Goal: Transaction & Acquisition: Purchase product/service

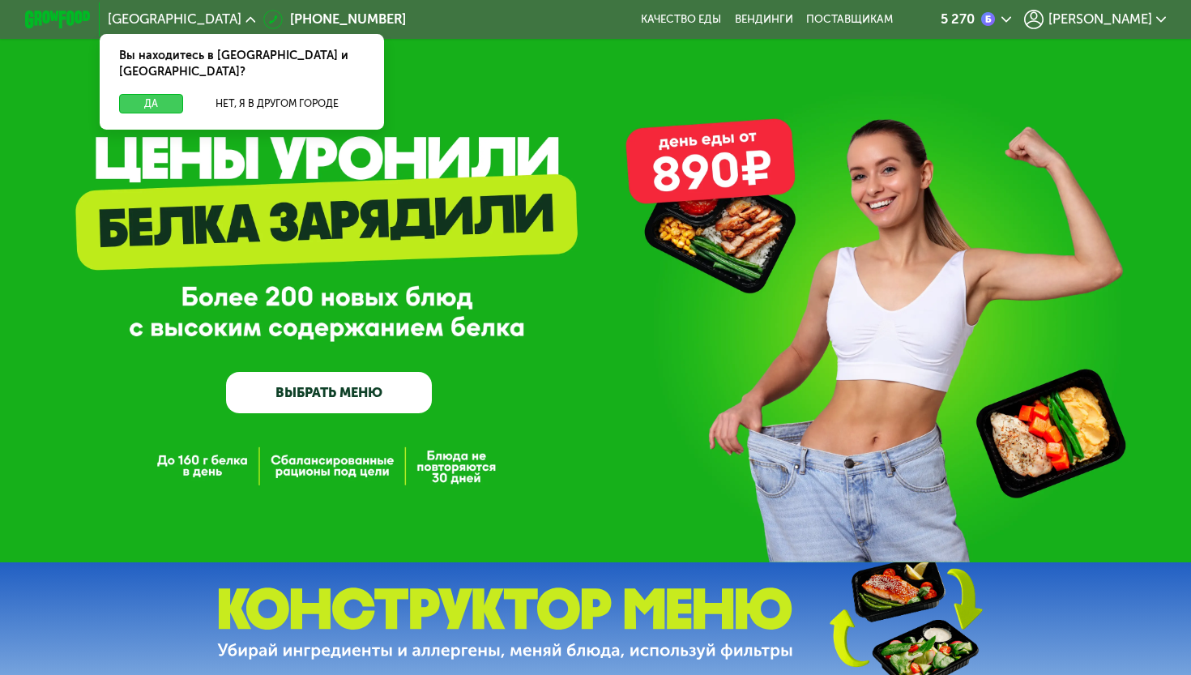
click at [147, 94] on button "Да" at bounding box center [151, 104] width 64 height 20
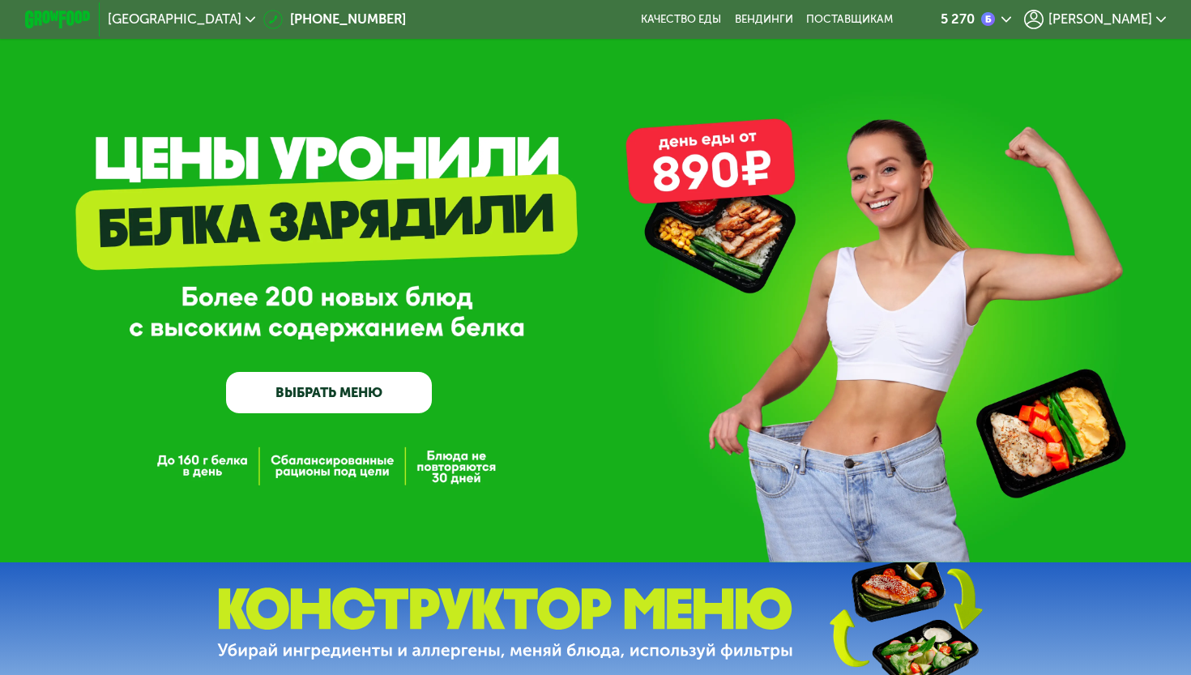
click at [1134, 19] on span "[PERSON_NAME]" at bounding box center [1101, 19] width 104 height 13
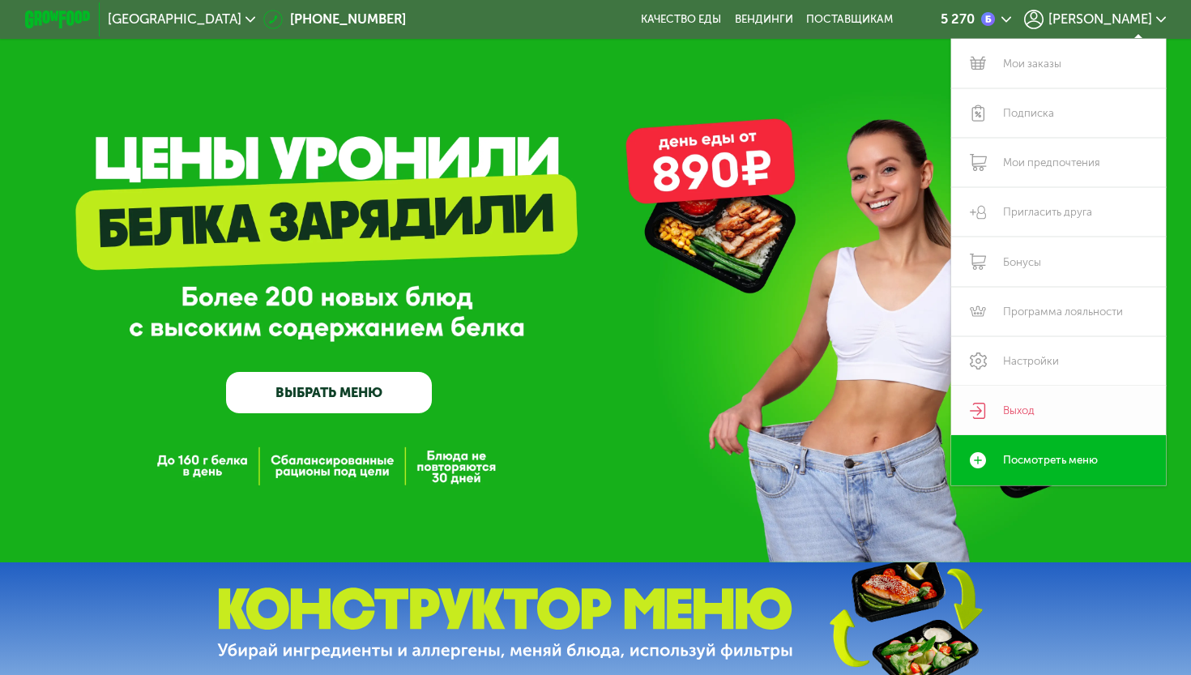
click at [1029, 410] on link "Выход" at bounding box center [1058, 410] width 215 height 49
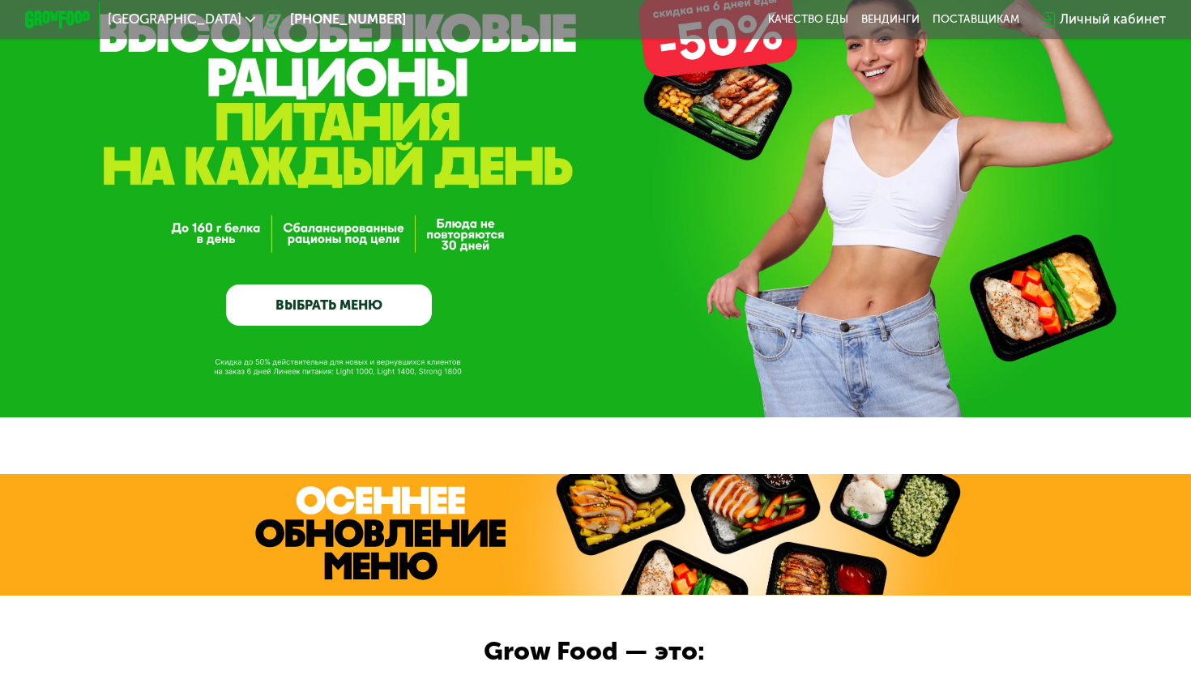
scroll to position [177, 0]
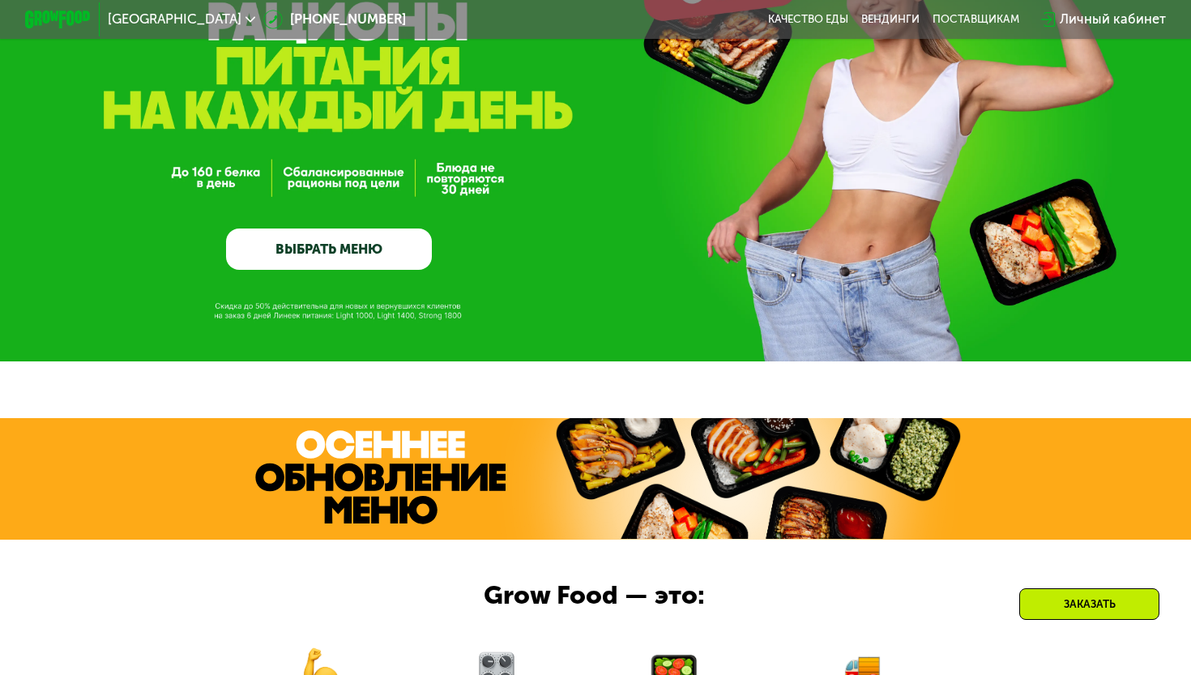
click at [302, 236] on link "ВЫБРАТЬ МЕНЮ" at bounding box center [329, 249] width 206 height 41
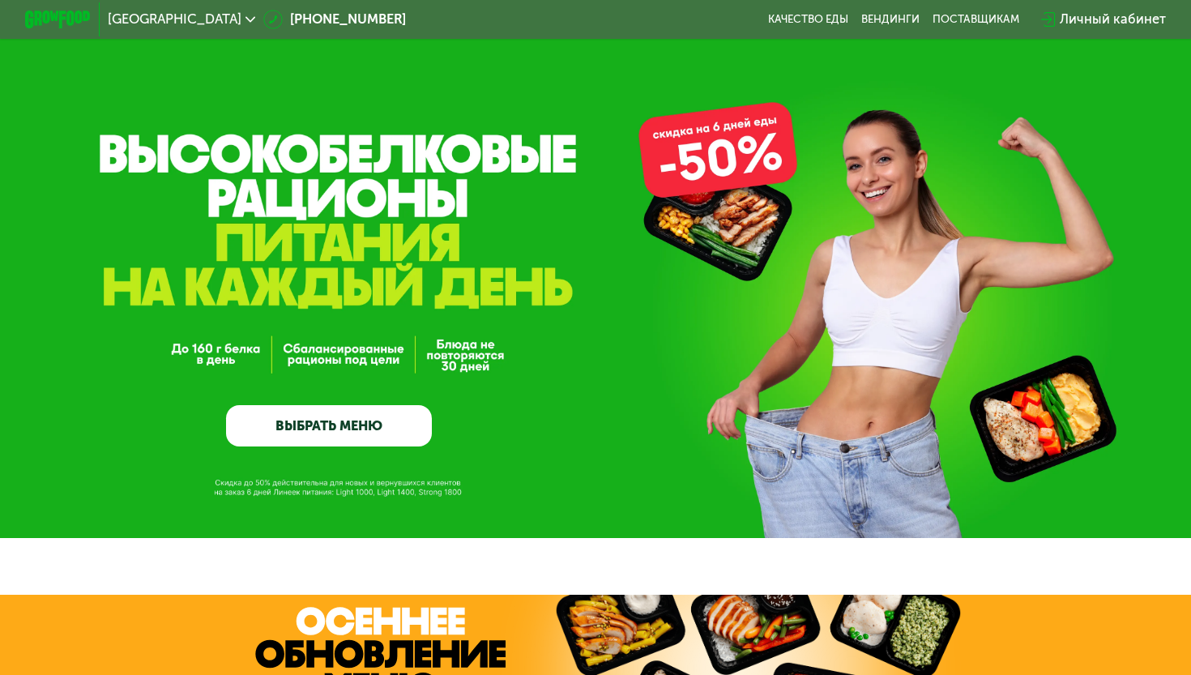
scroll to position [0, 0]
click at [338, 412] on link "ВЫБРАТЬ МЕНЮ" at bounding box center [329, 425] width 206 height 41
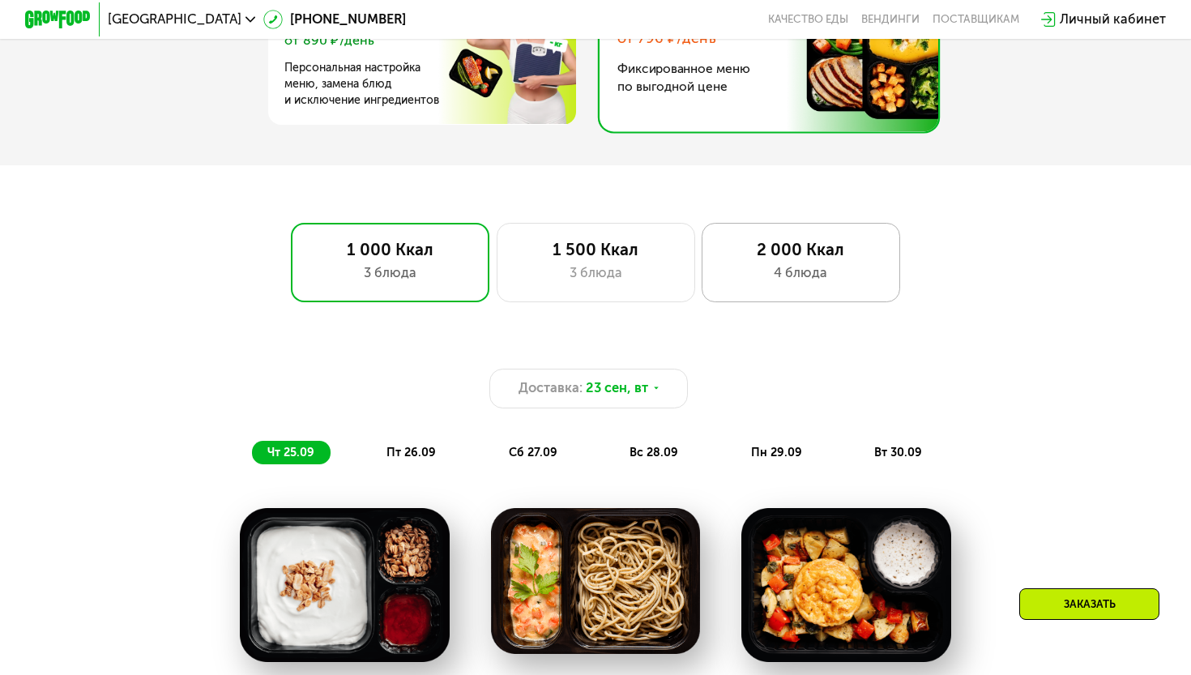
scroll to position [1088, 0]
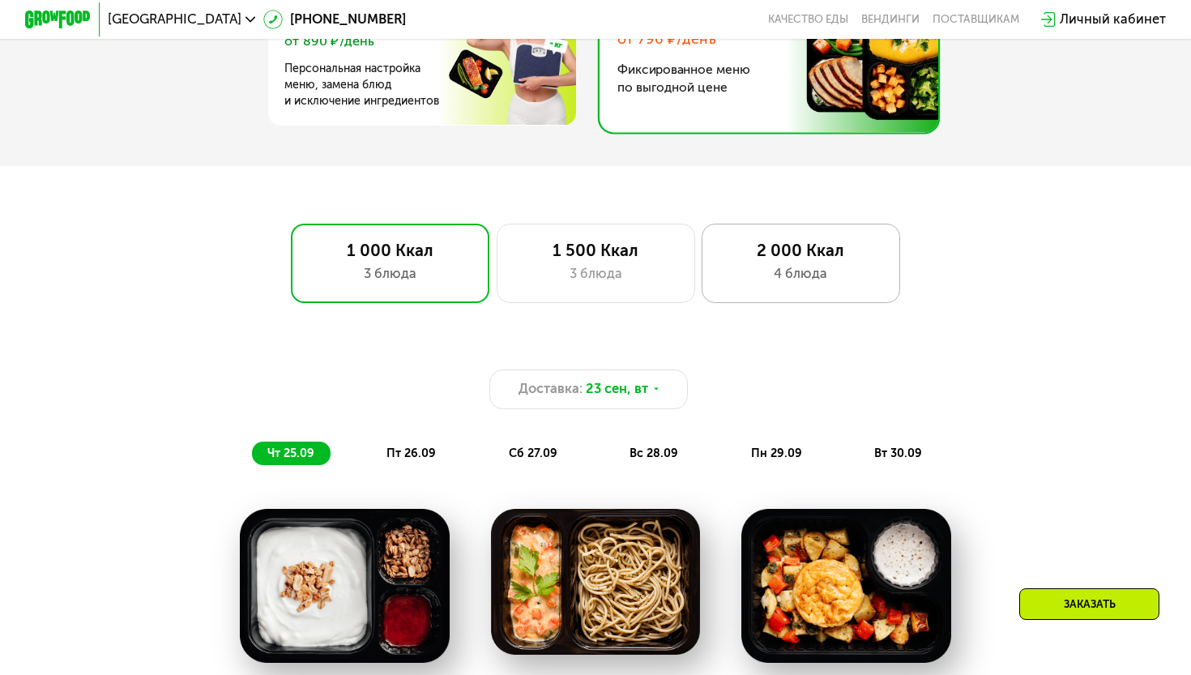
click at [836, 281] on div "4 блюда" at bounding box center [801, 274] width 164 height 20
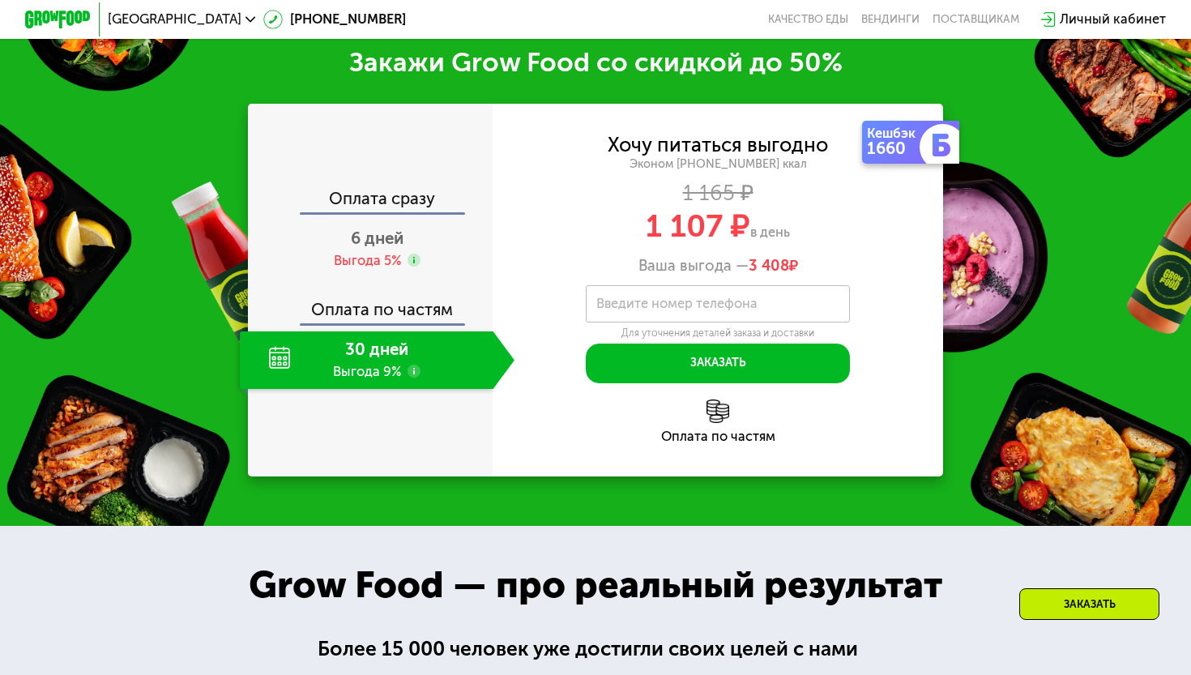
scroll to position [1937, 0]
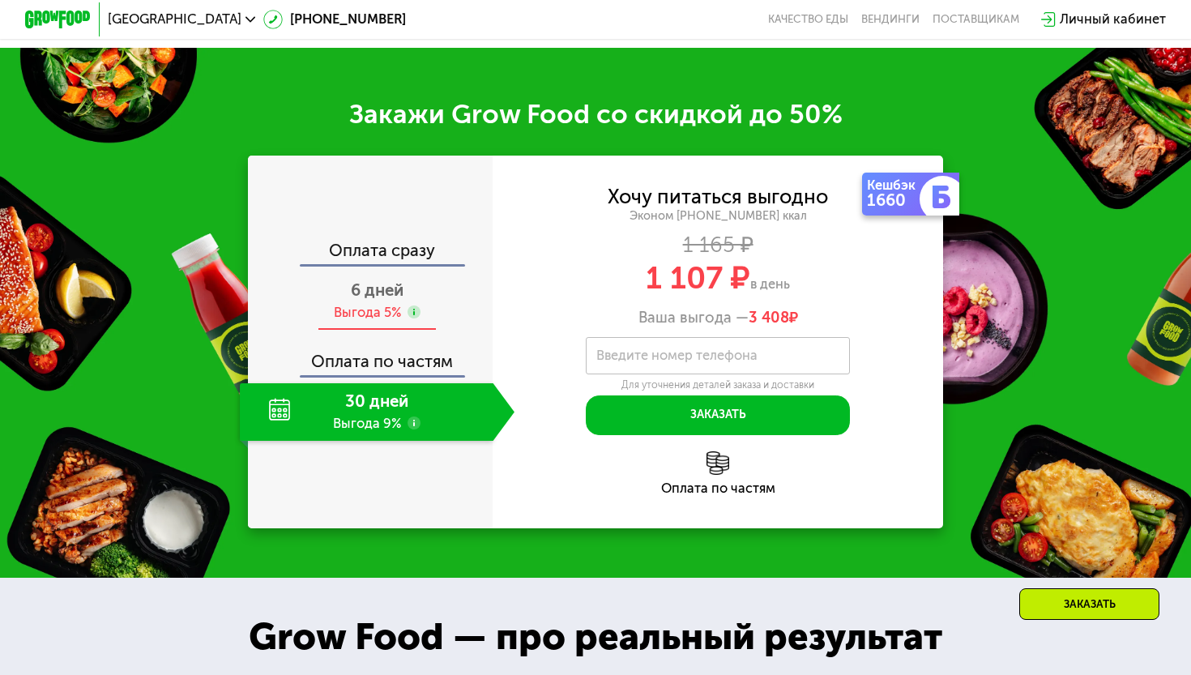
click at [366, 323] on div "Выгода 5%" at bounding box center [367, 313] width 67 height 19
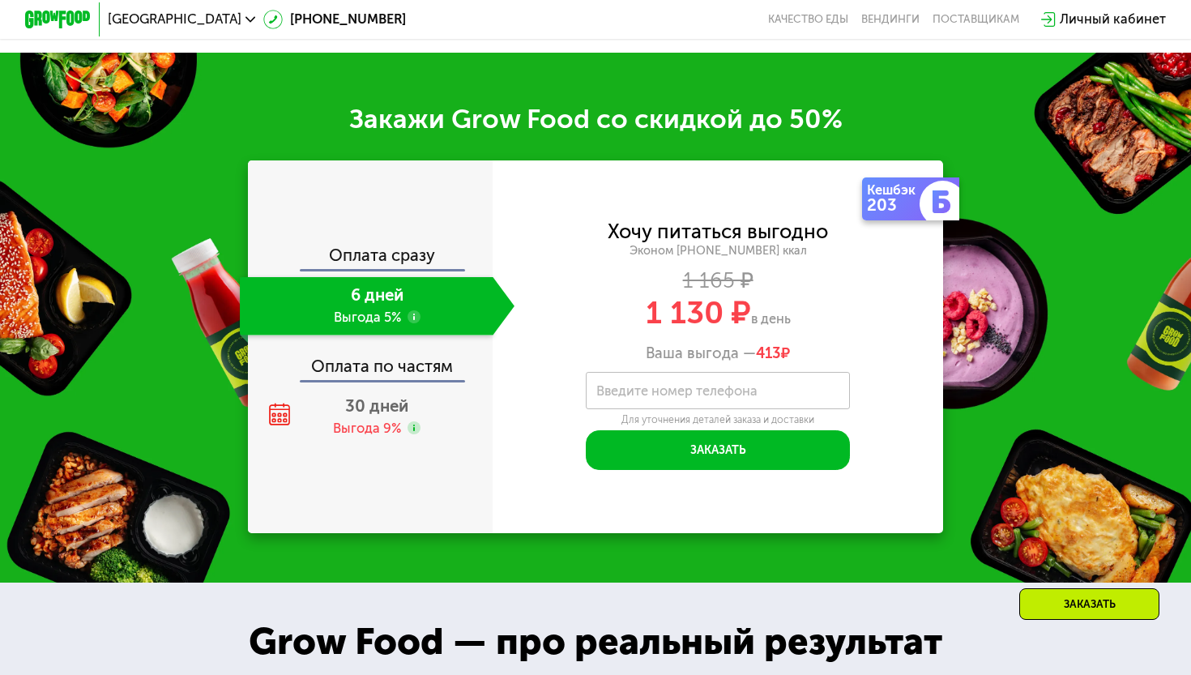
scroll to position [1929, 0]
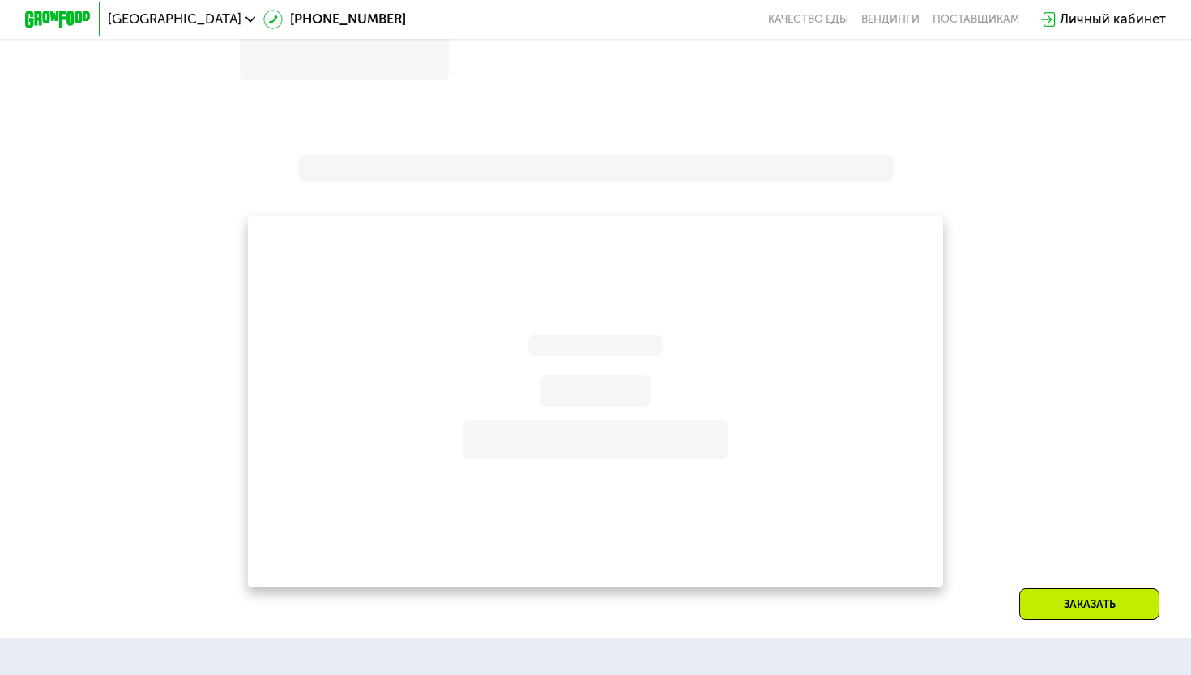
click at [51, 14] on img at bounding box center [58, 19] width 66 height 17
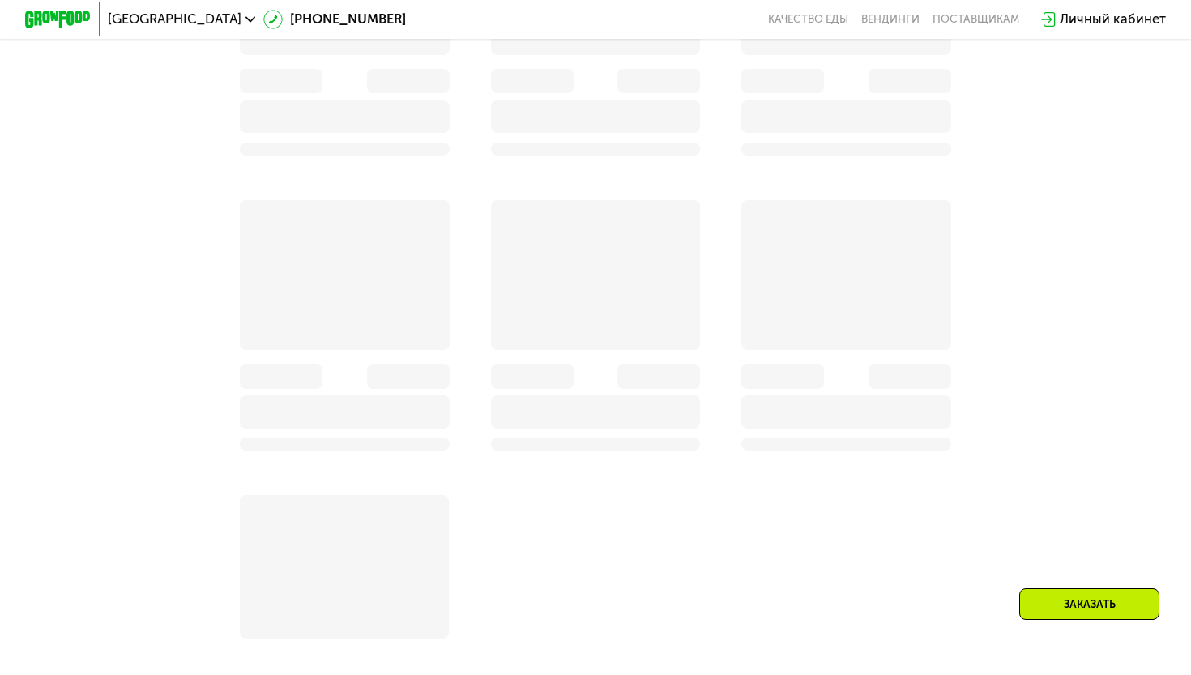
scroll to position [1369, 0]
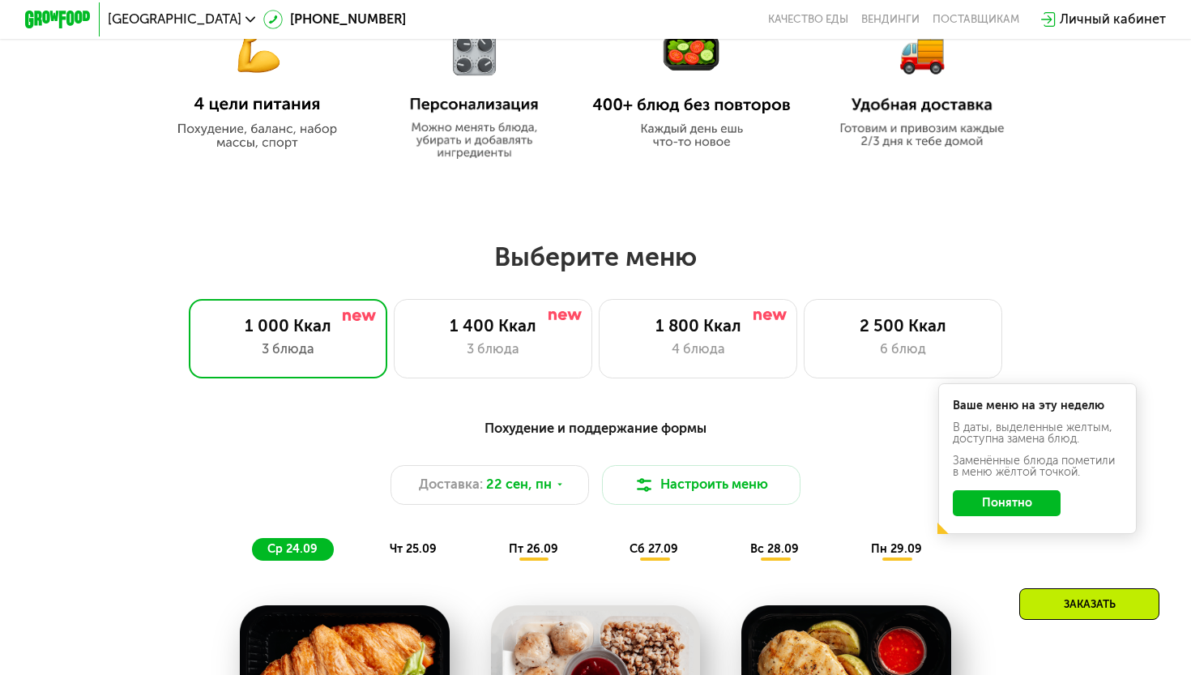
scroll to position [965, 0]
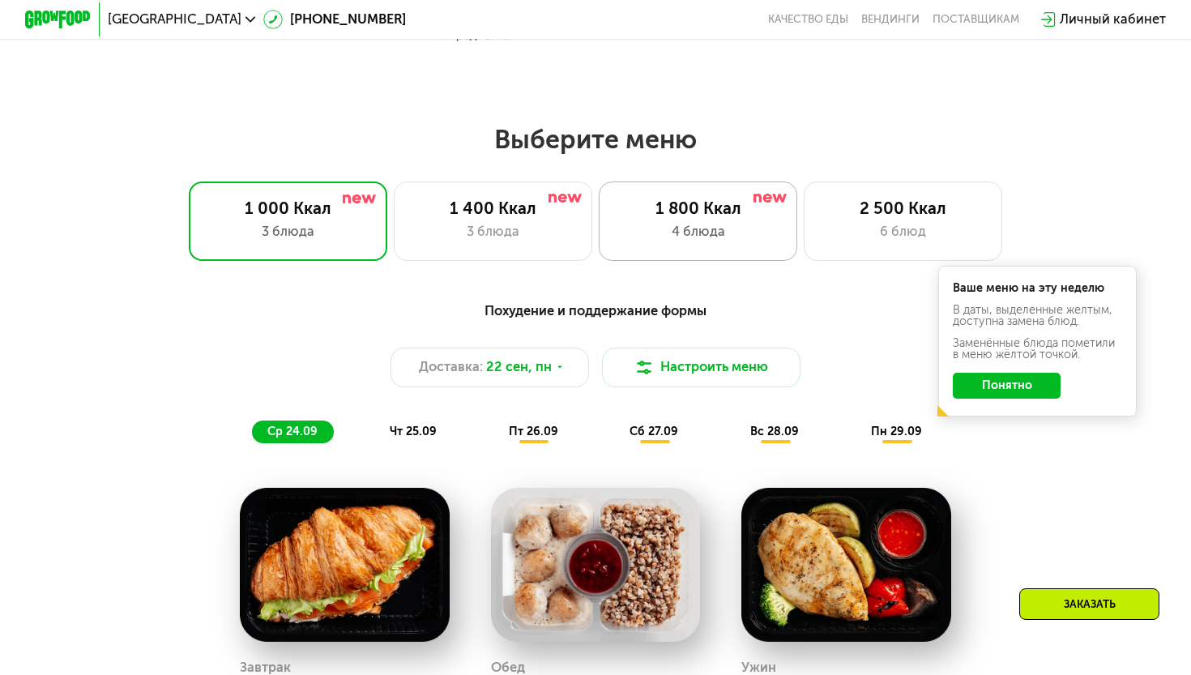
click at [658, 217] on div "1 800 Ккал" at bounding box center [698, 209] width 164 height 20
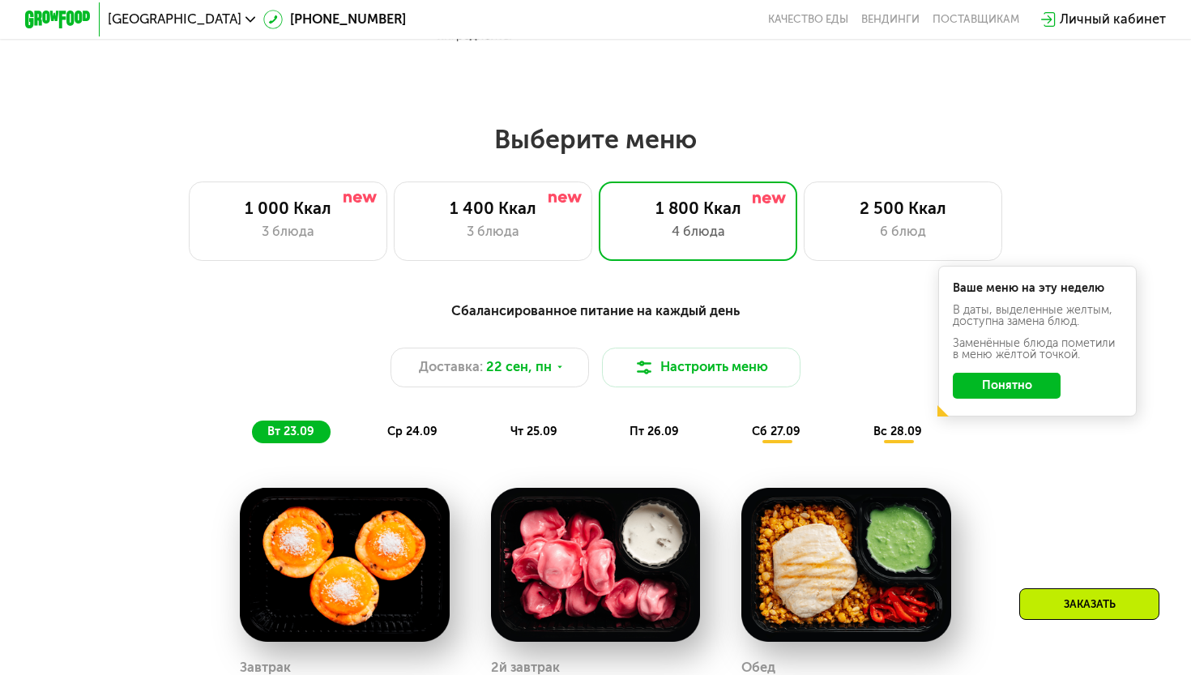
click at [1015, 387] on button "Понятно" at bounding box center [1007, 386] width 108 height 27
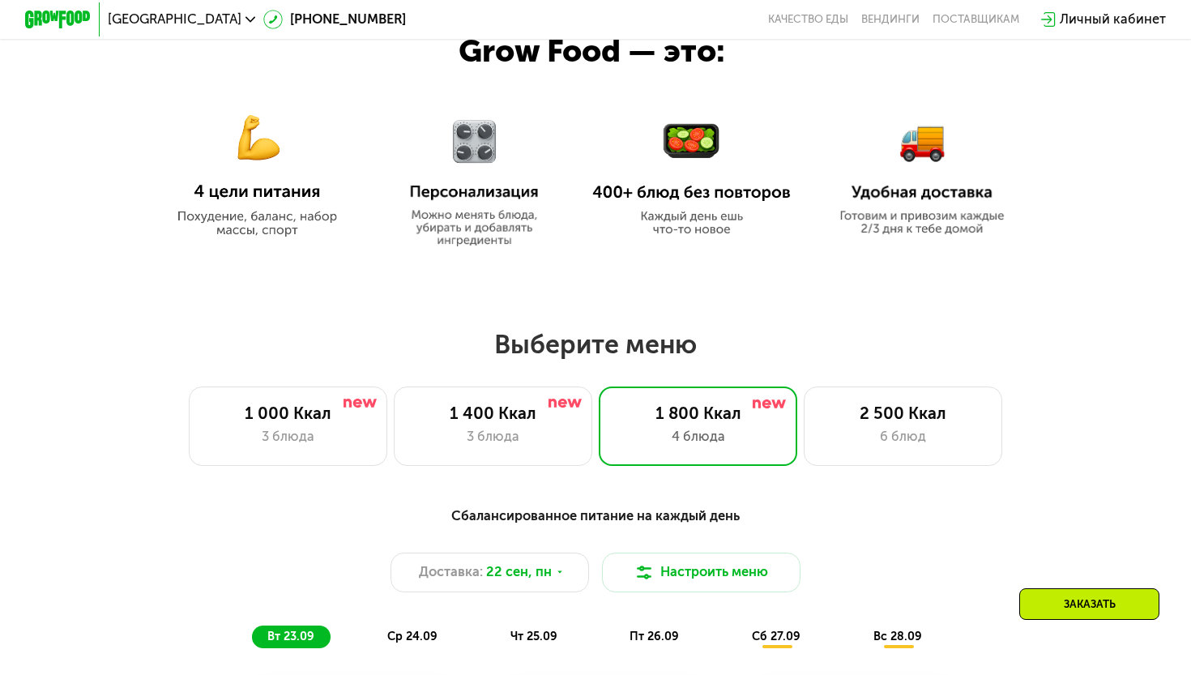
scroll to position [893, 0]
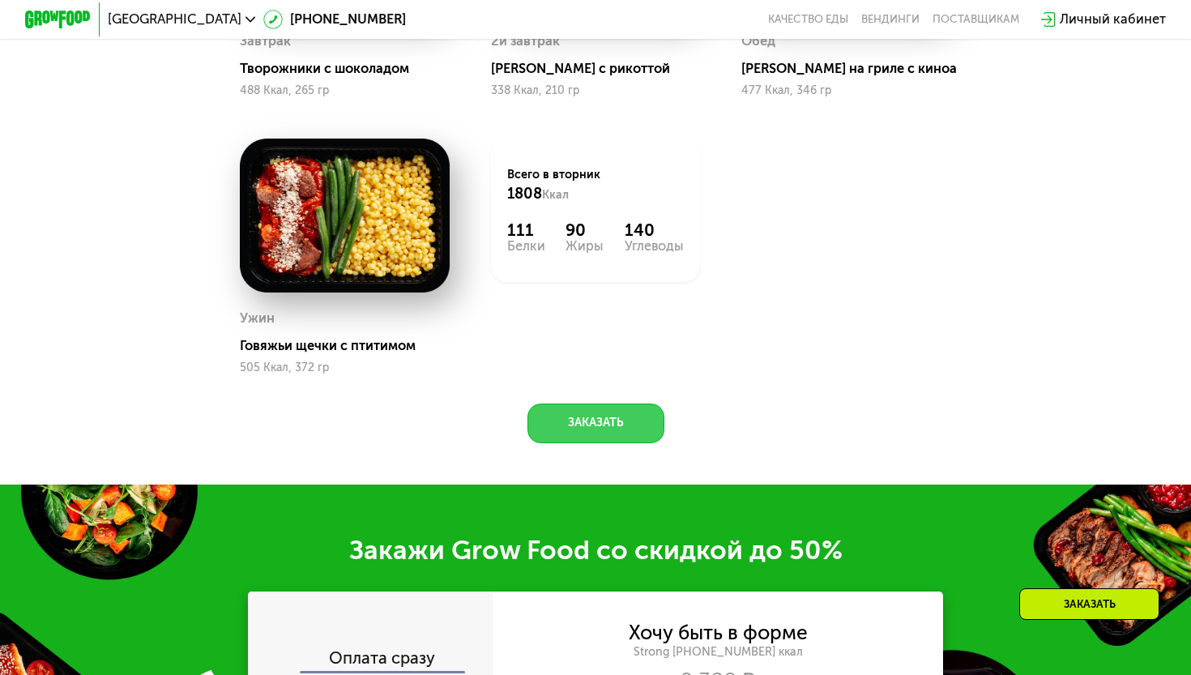
click at [575, 421] on button "Заказать" at bounding box center [596, 424] width 137 height 40
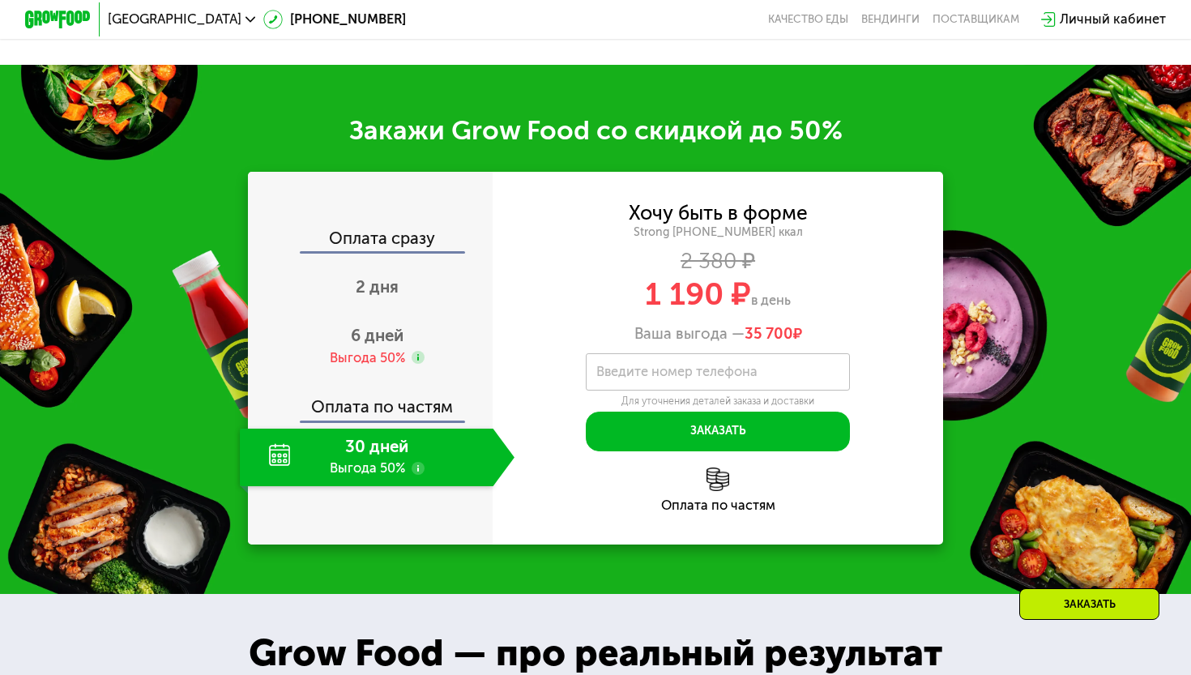
scroll to position [2072, 0]
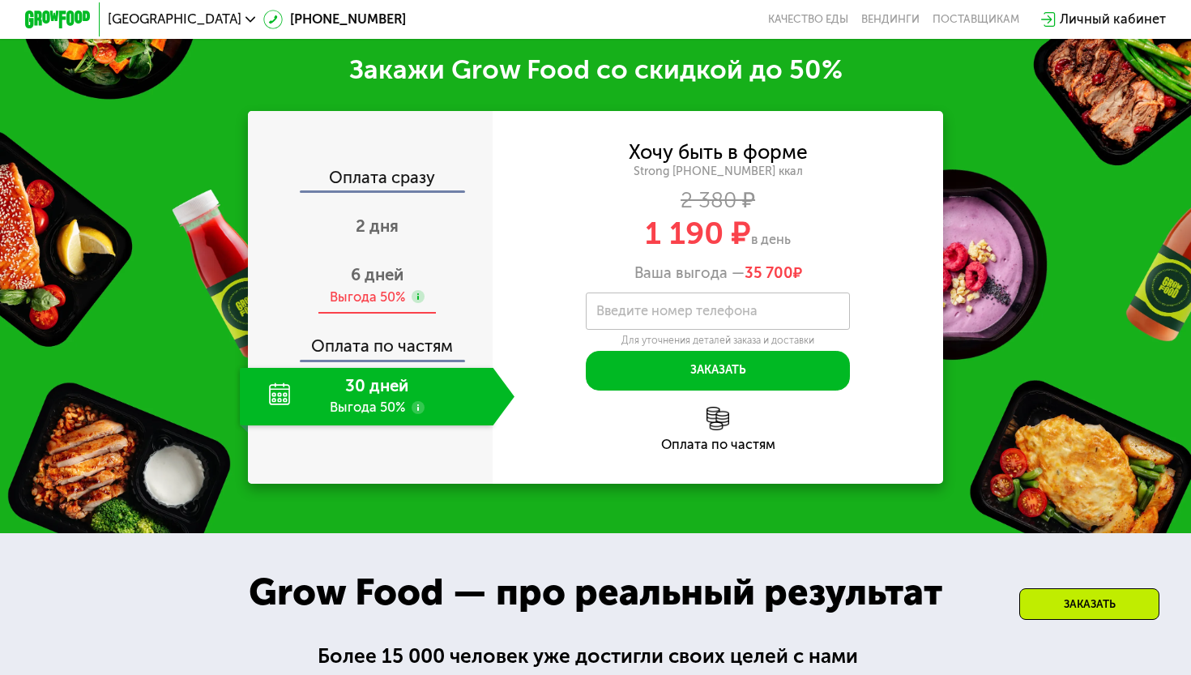
click at [363, 269] on span "6 дней" at bounding box center [377, 274] width 53 height 19
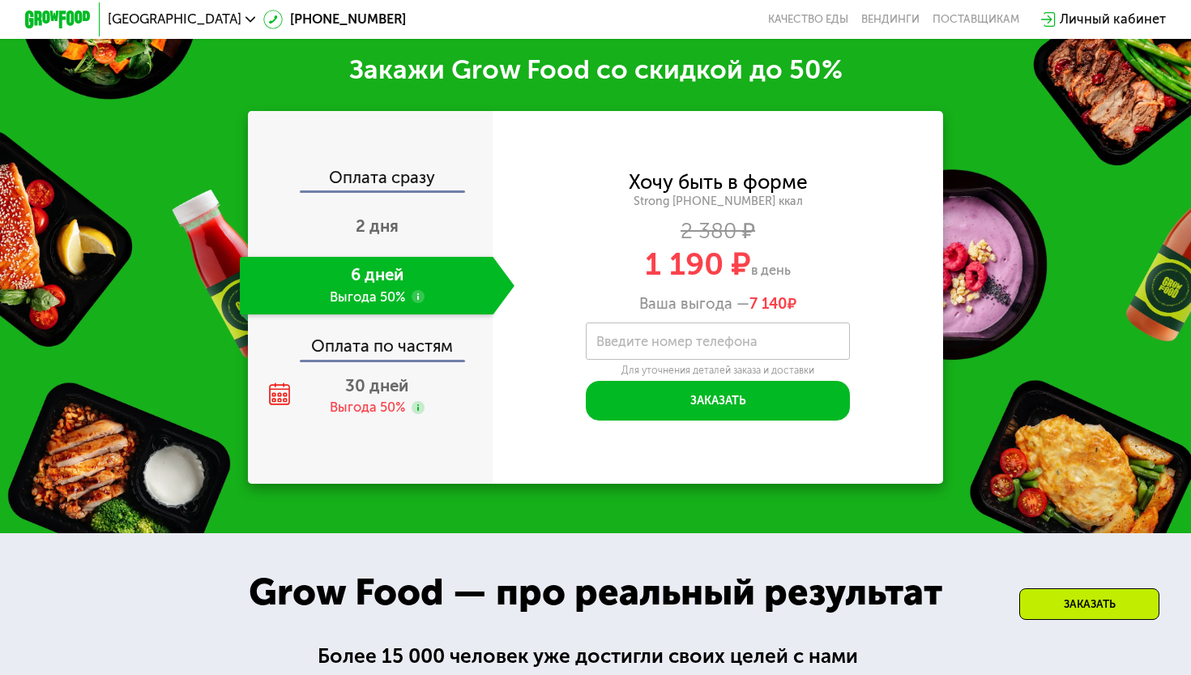
click at [419, 295] on use at bounding box center [418, 296] width 13 height 13
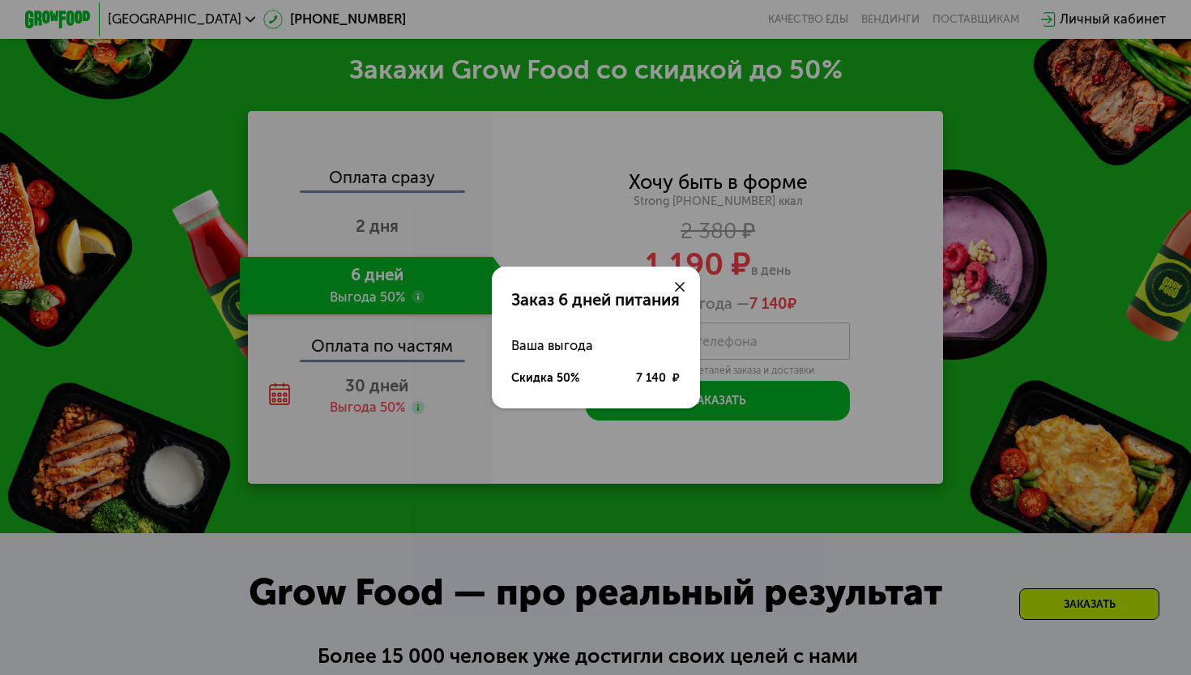
click at [685, 286] on icon at bounding box center [680, 287] width 10 height 10
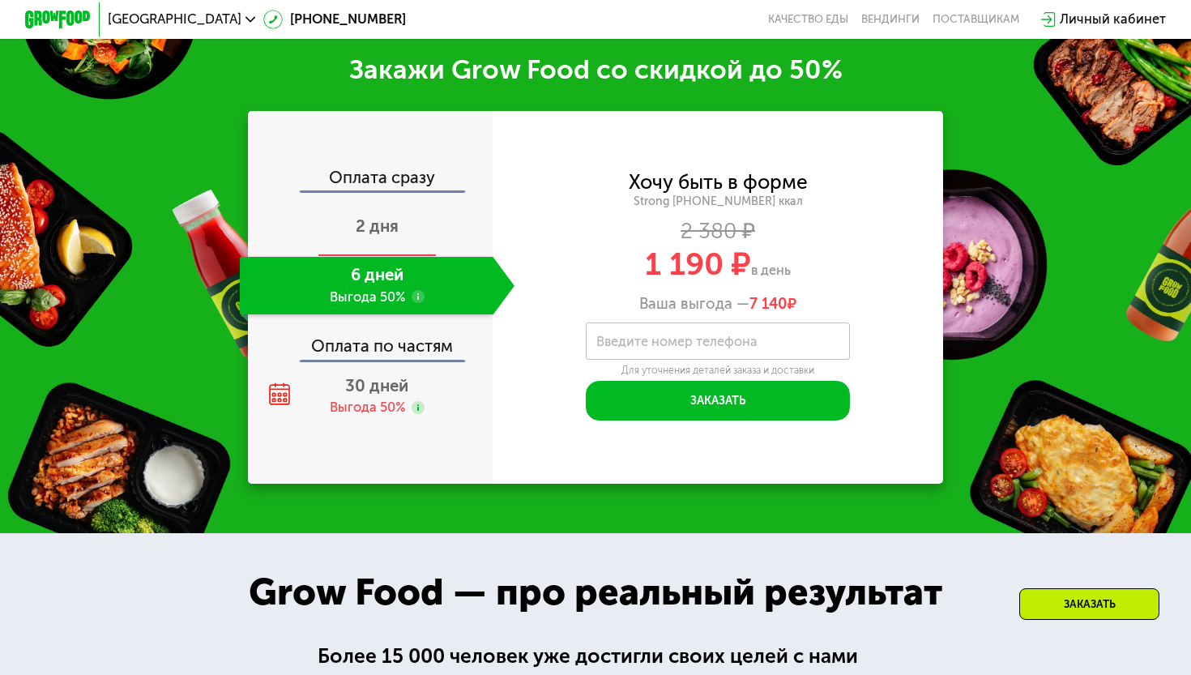
click at [368, 216] on span "2 дня" at bounding box center [377, 225] width 43 height 19
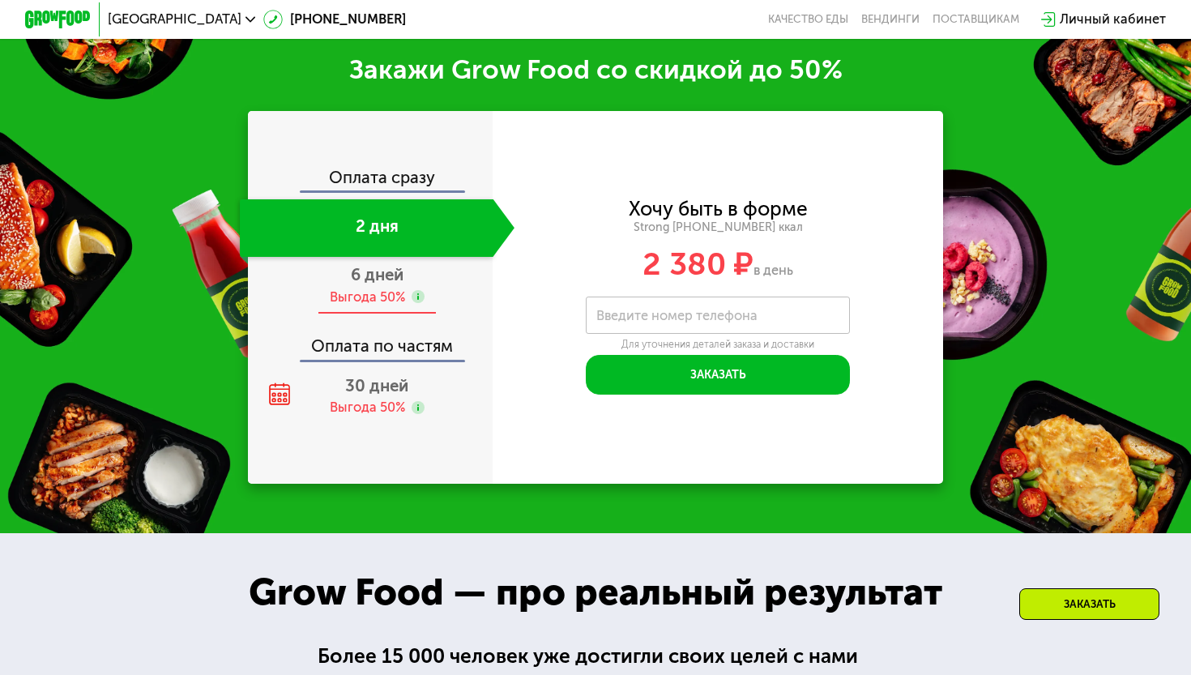
click at [367, 284] on div "6 дней Выгода 50%" at bounding box center [377, 286] width 275 height 58
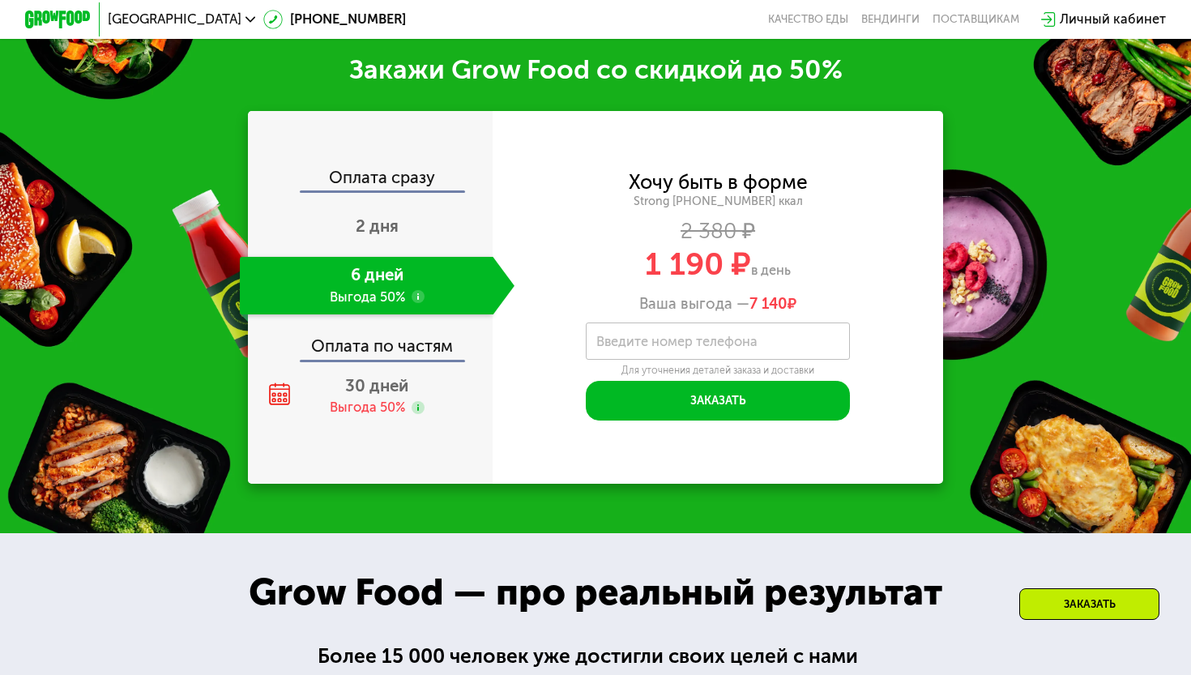
click at [374, 322] on div "Оплата по частям" at bounding box center [371, 341] width 243 height 38
click at [382, 229] on span "2 дня" at bounding box center [377, 225] width 43 height 19
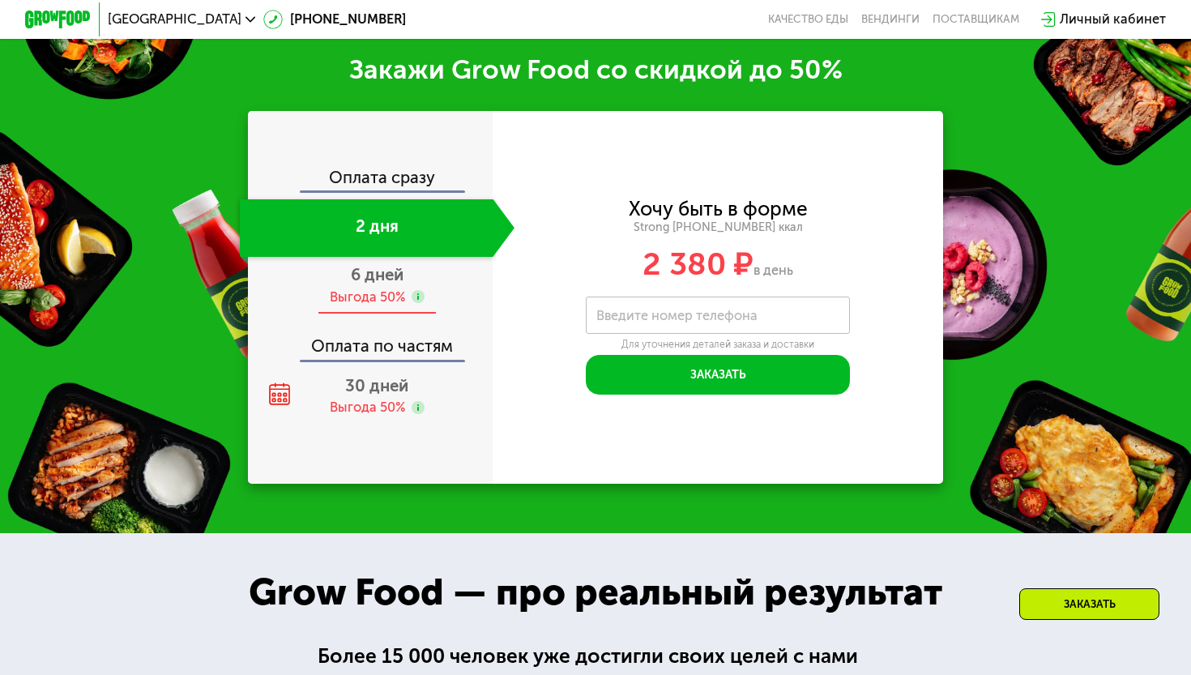
click at [374, 280] on span "6 дней" at bounding box center [377, 274] width 53 height 19
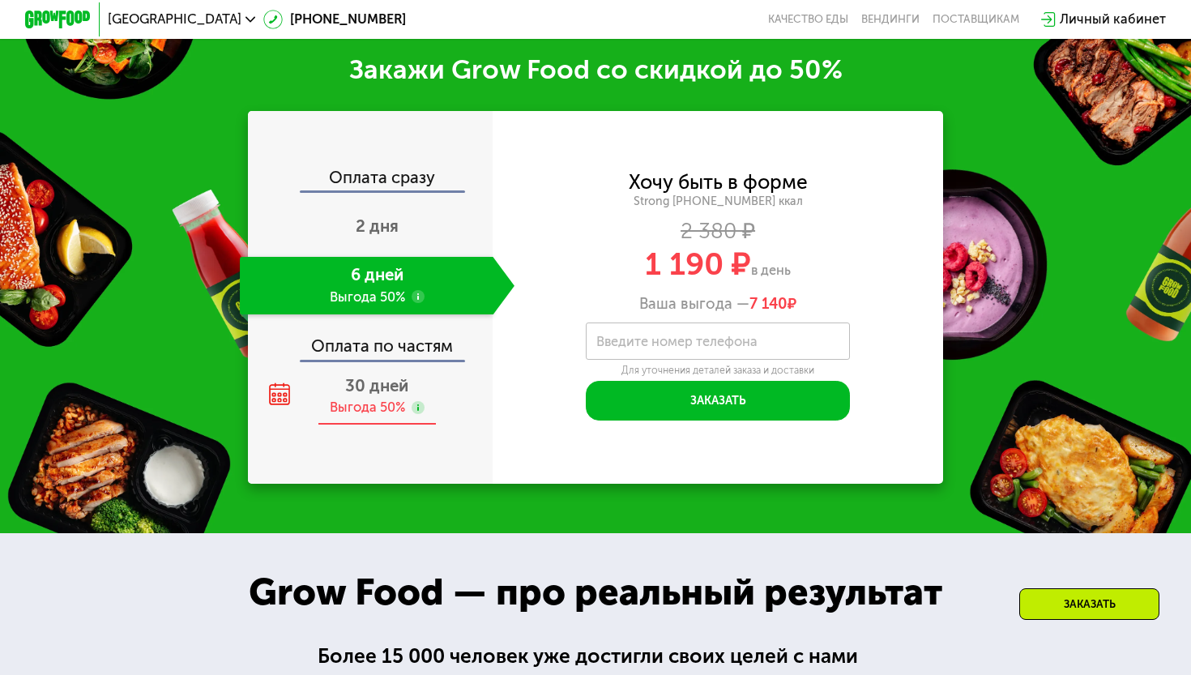
click at [371, 402] on div "Выгода 50%" at bounding box center [367, 408] width 75 height 19
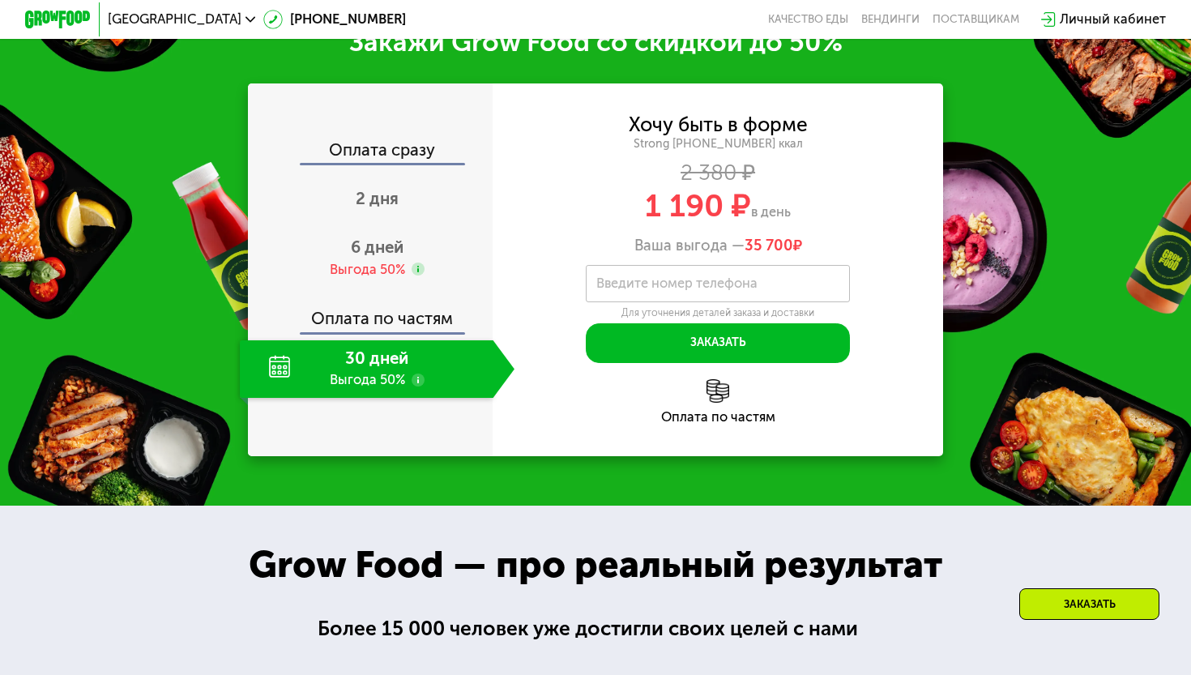
scroll to position [2074, 0]
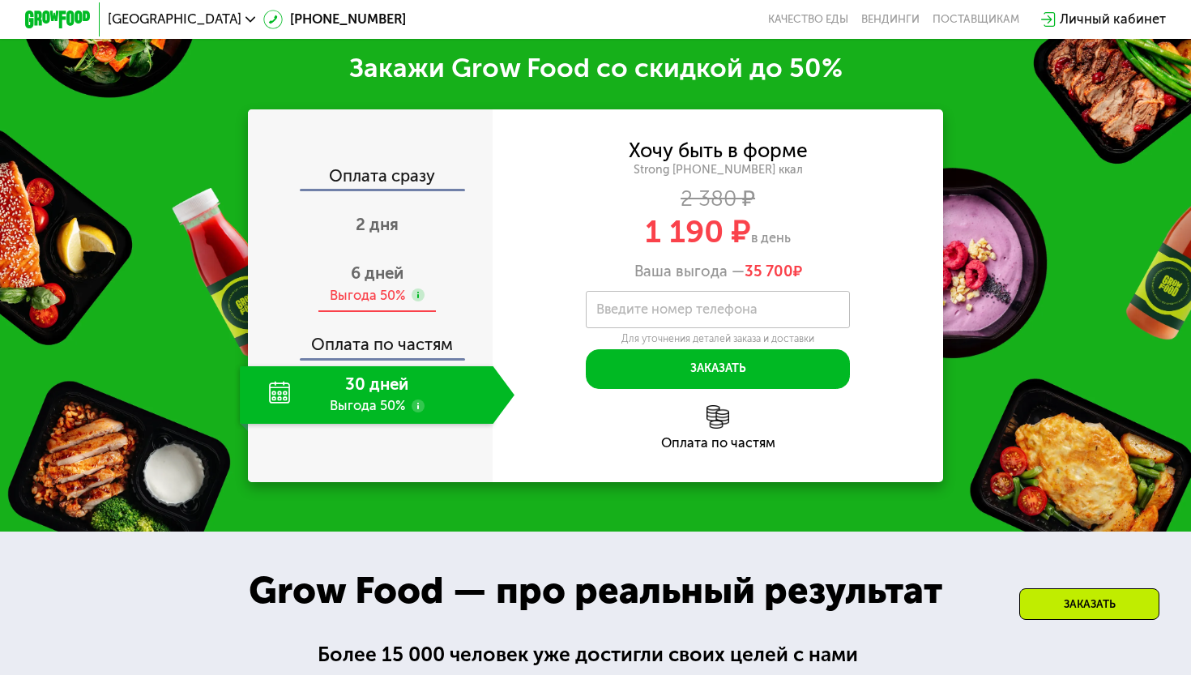
click at [356, 287] on div "Выгода 50%" at bounding box center [367, 296] width 75 height 19
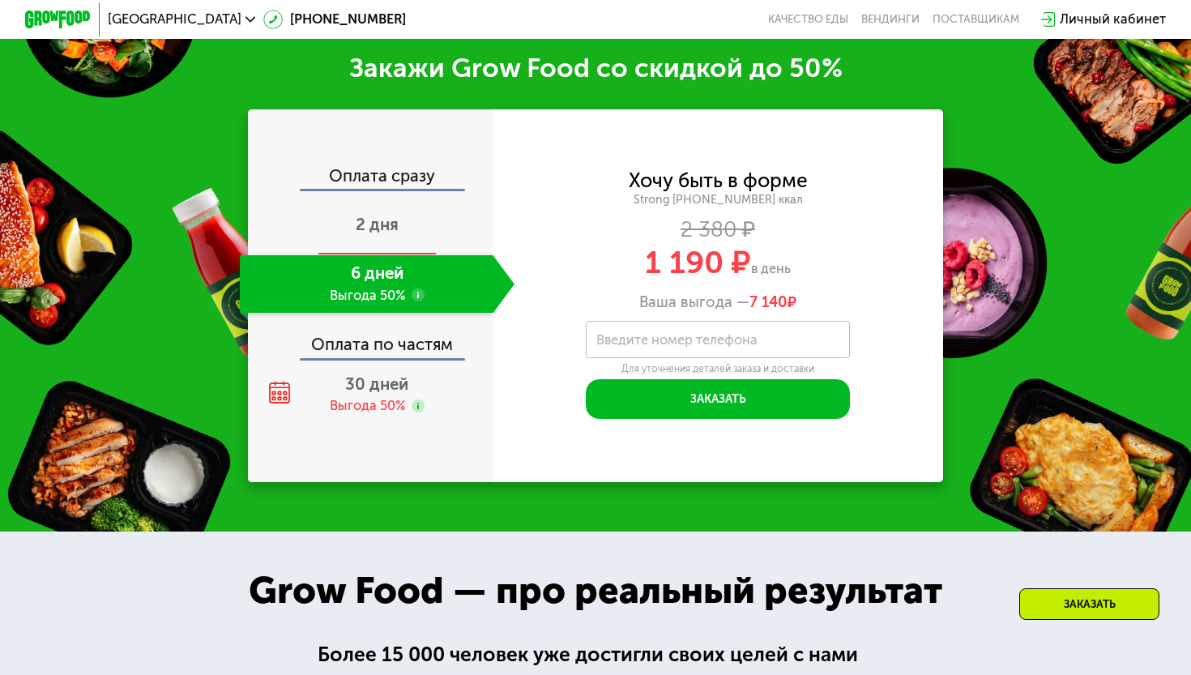
click at [372, 224] on span "2 дня" at bounding box center [377, 224] width 43 height 19
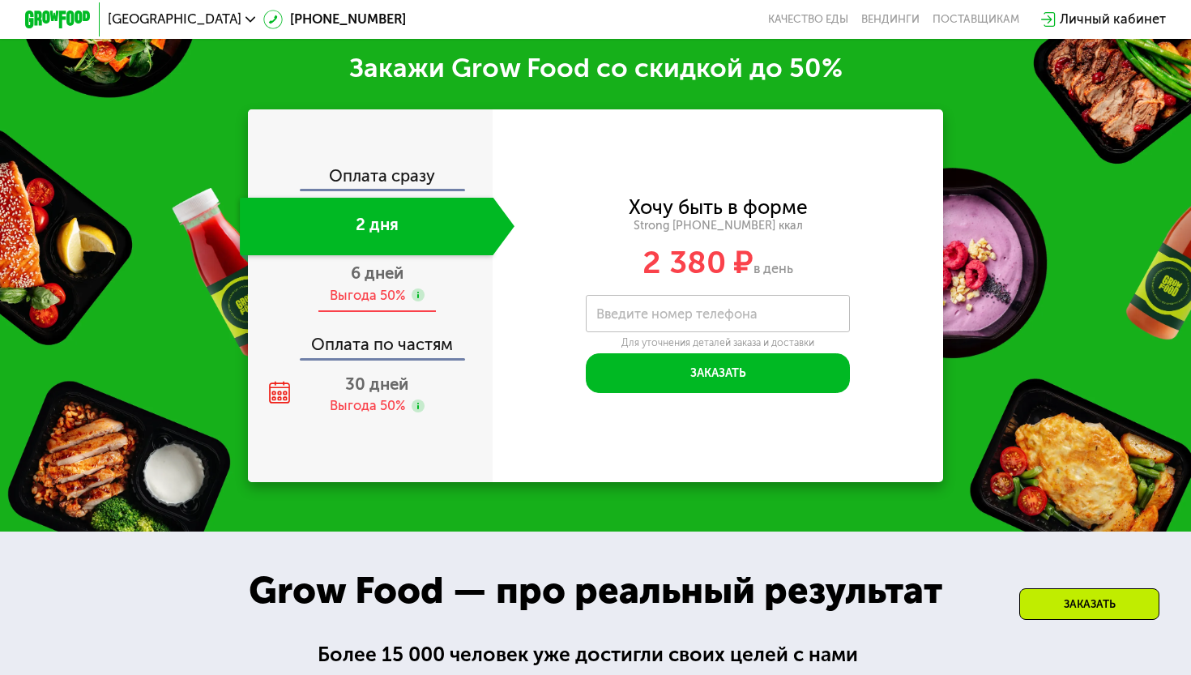
click at [382, 289] on div "Выгода 50%" at bounding box center [367, 296] width 75 height 19
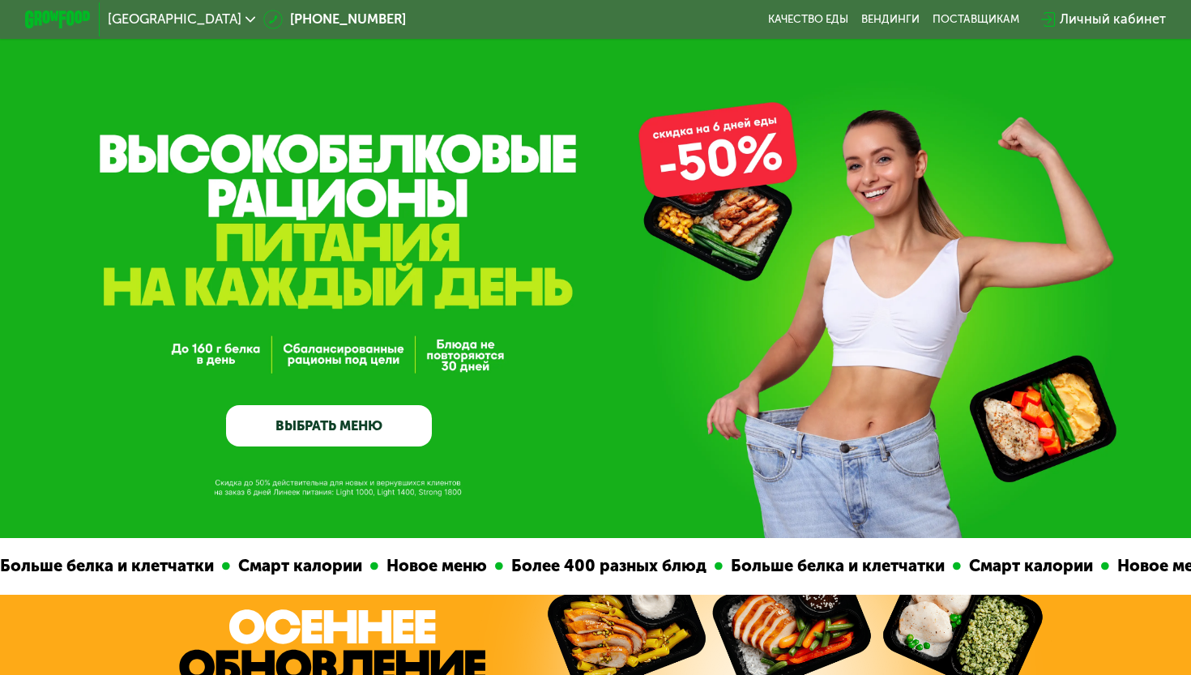
scroll to position [0, 0]
